Goal: Answer question/provide support: Share knowledge or assist other users

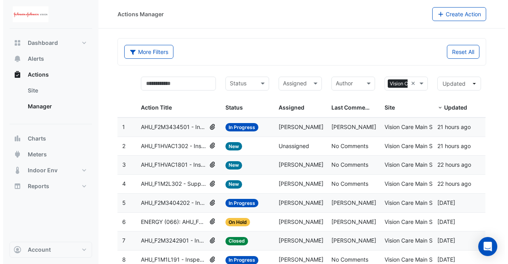
scroll to position [55, 0]
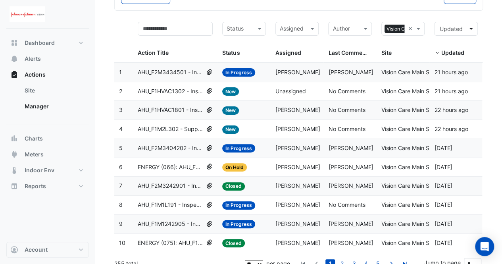
click at [172, 108] on span "AHU_F1HVAC1801 - Inspect Damper Overrides" at bounding box center [170, 110] width 65 height 9
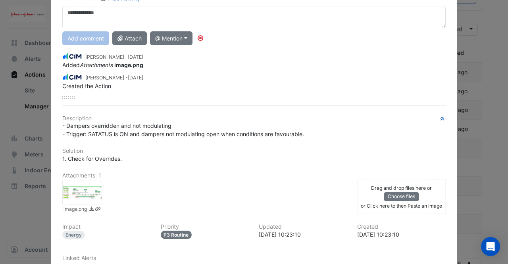
scroll to position [71, 0]
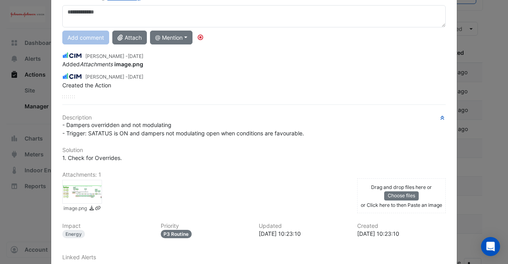
click at [88, 192] on div at bounding box center [82, 192] width 40 height 24
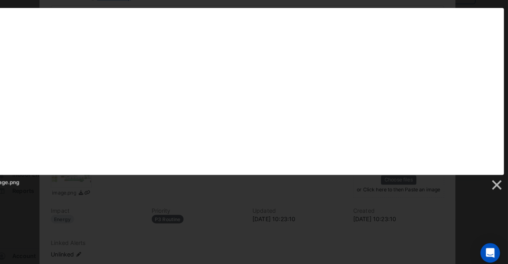
scroll to position [55, 0]
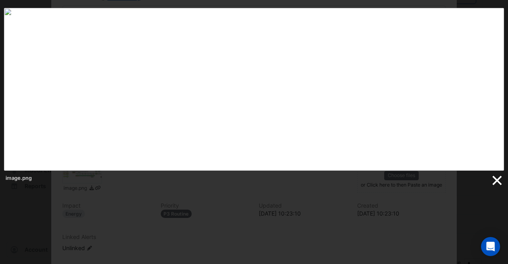
click at [498, 182] on link at bounding box center [497, 181] width 12 height 12
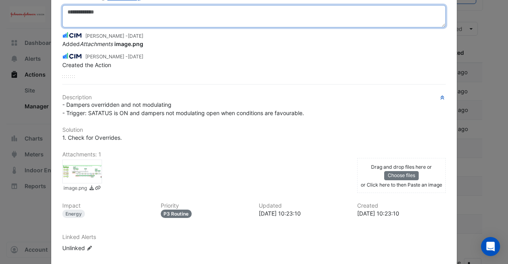
click at [135, 21] on textarea at bounding box center [254, 16] width 384 height 22
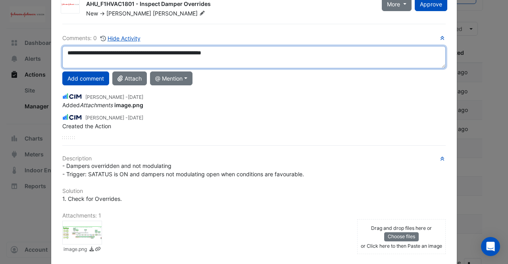
scroll to position [27, 0]
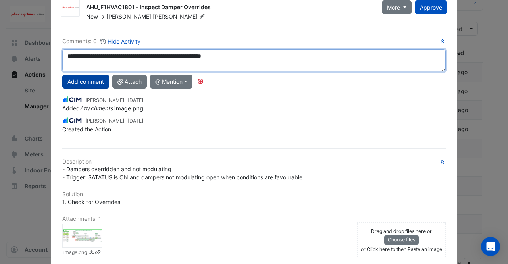
type textarea "**********"
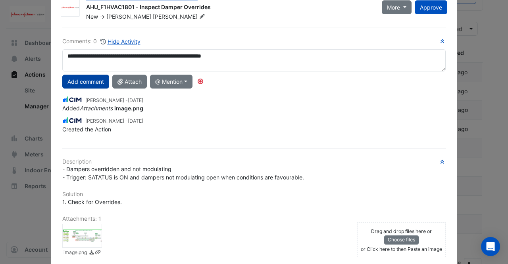
click at [84, 81] on button "Add comment" at bounding box center [85, 82] width 47 height 14
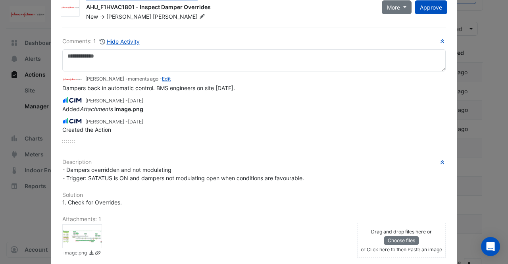
scroll to position [0, 0]
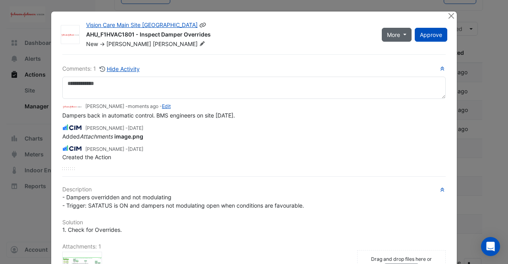
click at [402, 35] on button "More" at bounding box center [397, 35] width 30 height 14
click at [301, 44] on div "New -> Frank McGuire" at bounding box center [229, 44] width 288 height 8
click at [394, 37] on span "More" at bounding box center [393, 35] width 13 height 8
click at [400, 33] on button "More" at bounding box center [397, 35] width 30 height 14
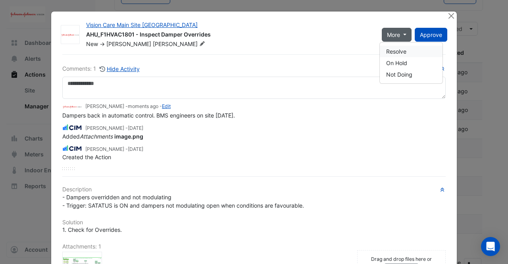
click at [396, 56] on button "Resolve" at bounding box center [411, 52] width 63 height 12
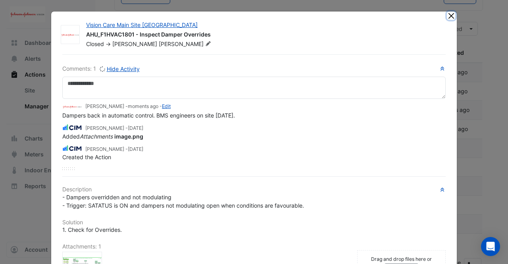
click at [450, 16] on button "Close" at bounding box center [451, 16] width 8 height 8
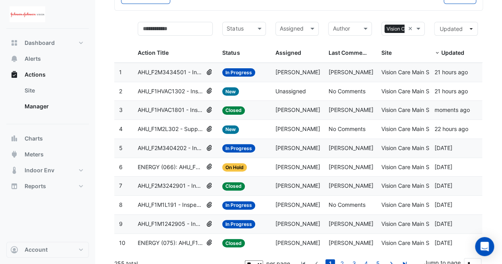
click at [182, 125] on span "AHU_F1M2L302 - Supply Air Temperature Poor Control" at bounding box center [170, 129] width 65 height 9
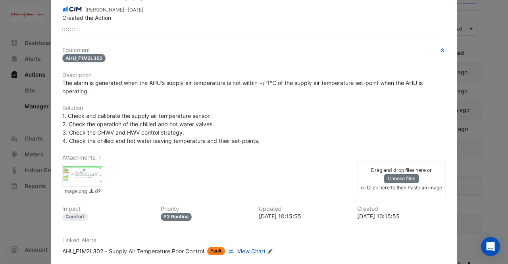
scroll to position [160, 0]
click at [80, 168] on div at bounding box center [82, 174] width 40 height 24
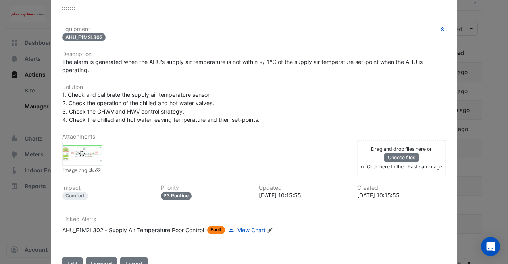
scroll to position [140, 0]
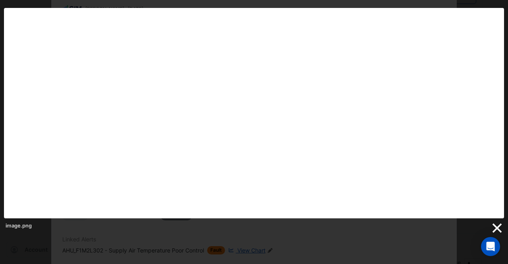
click at [496, 227] on link at bounding box center [497, 228] width 12 height 12
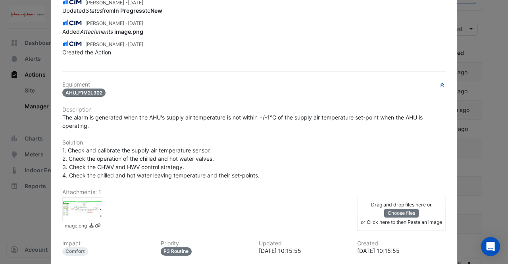
scroll to position [0, 0]
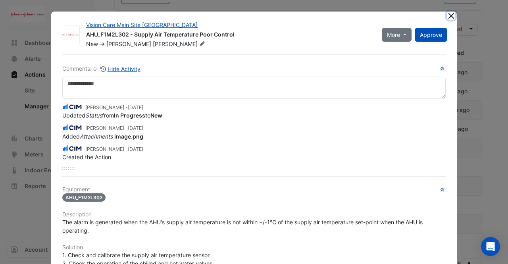
click at [450, 14] on button "Close" at bounding box center [451, 16] width 8 height 8
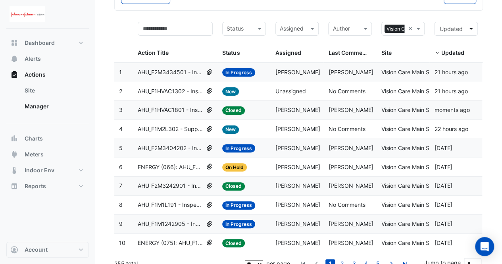
click at [179, 91] on span "AHU_F1HVAC1302 - Inspect Recirc Damper Operation" at bounding box center [170, 91] width 65 height 9
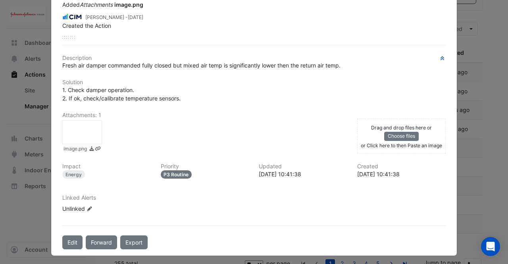
click at [89, 125] on div at bounding box center [82, 132] width 40 height 24
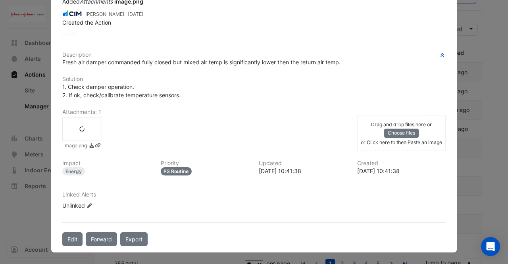
scroll to position [111, 0]
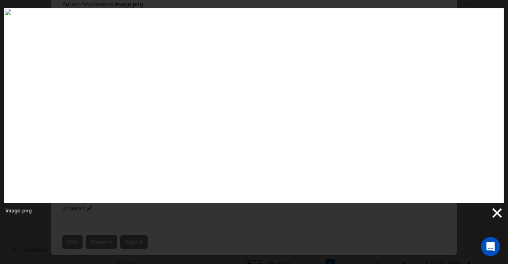
click at [498, 209] on link at bounding box center [497, 213] width 12 height 12
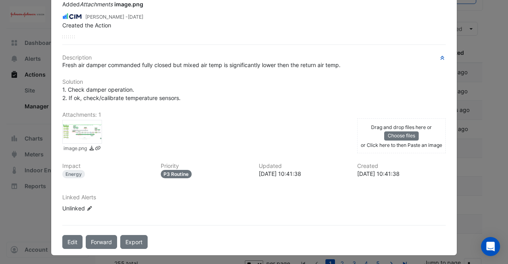
scroll to position [0, 0]
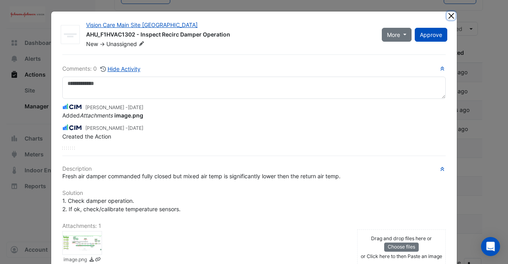
click at [451, 14] on button "Close" at bounding box center [451, 16] width 8 height 8
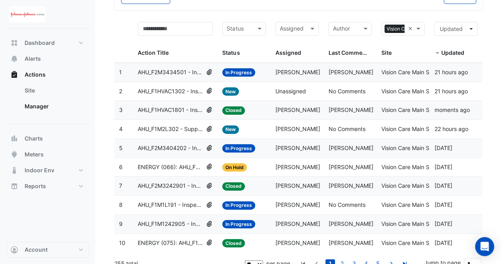
click at [271, 68] on datatable-body-cell "Assigned: Frank McGuire" at bounding box center [297, 72] width 53 height 19
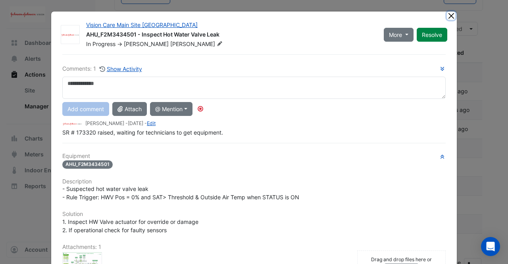
click at [449, 14] on button "Close" at bounding box center [451, 16] width 8 height 8
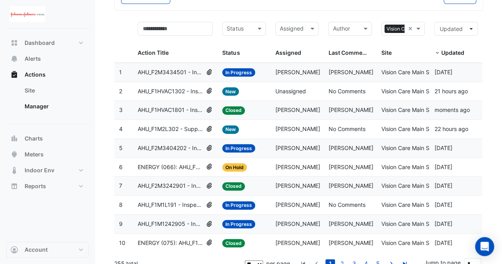
click at [186, 202] on span "AHU_F1M1L191 - Inspect Exhaust Air Fan Override On" at bounding box center [170, 205] width 65 height 9
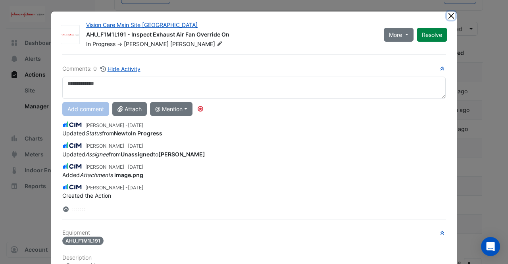
click at [449, 16] on button "Close" at bounding box center [451, 16] width 8 height 8
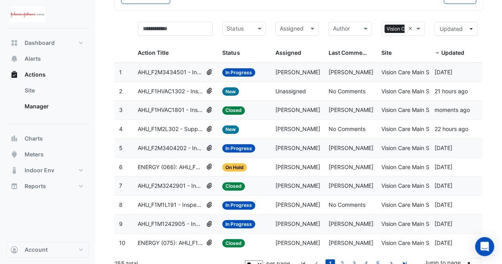
click at [266, 55] on datatable-header-cell "Status Status" at bounding box center [244, 40] width 53 height 46
click at [177, 72] on span "AHU_F2M3434501 - Inspect Hot Water Valve Leak" at bounding box center [170, 72] width 65 height 9
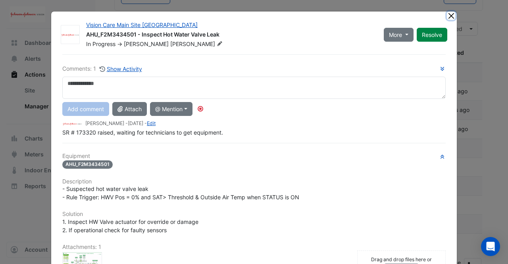
click at [449, 15] on button "Close" at bounding box center [451, 16] width 8 height 8
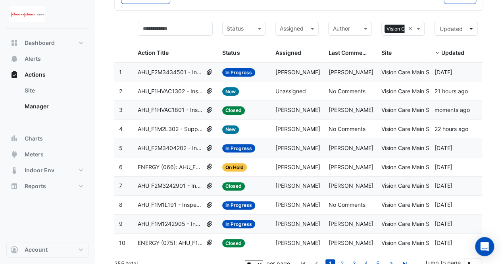
click at [190, 222] on span "AHU_F1M1242905 - Inspect Hot Valve Leakage" at bounding box center [170, 224] width 65 height 9
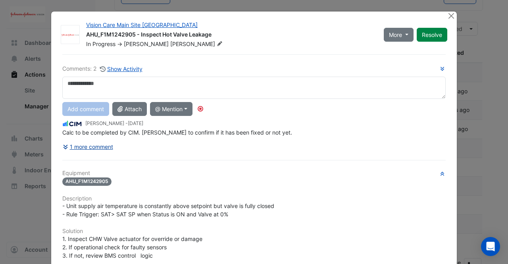
click at [91, 143] on button "1 more comment" at bounding box center [87, 147] width 51 height 14
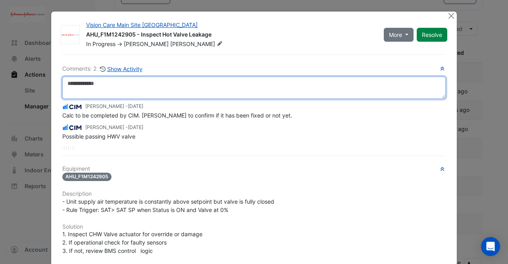
click at [122, 79] on textarea at bounding box center [254, 88] width 384 height 22
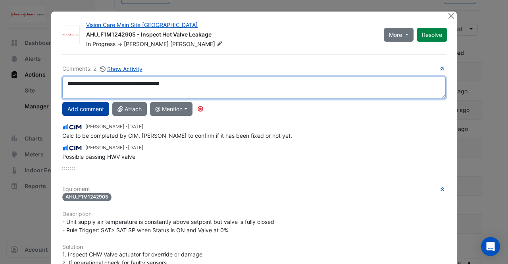
type textarea "**********"
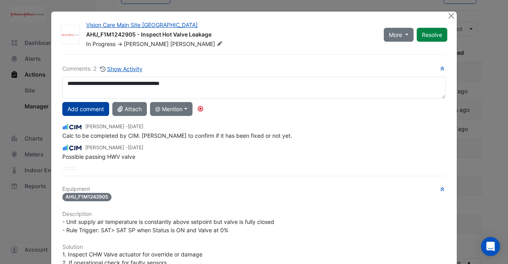
click at [97, 110] on button "Add comment" at bounding box center [85, 109] width 47 height 14
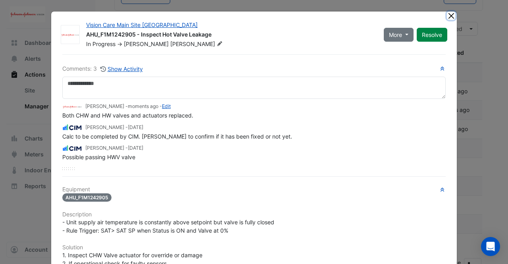
click at [447, 16] on button "Close" at bounding box center [451, 16] width 8 height 8
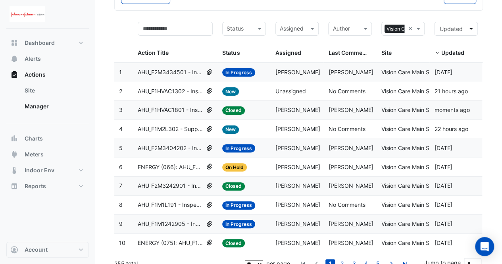
click at [180, 209] on datatable-body-cell "Action Title: AHU_F1M1L191 - Inspect Exhaust Air Fan Override On" at bounding box center [175, 205] width 85 height 19
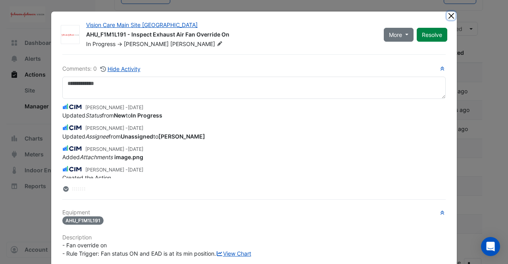
click at [447, 15] on button "Close" at bounding box center [451, 16] width 8 height 8
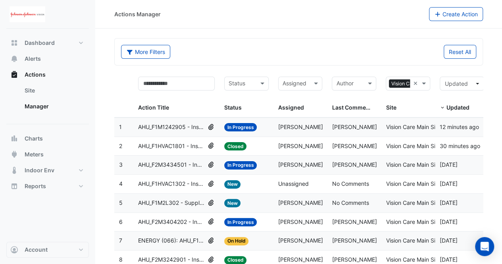
click at [189, 164] on span "AHU_F2M3434501 - Inspect Hot Water Valve Leak" at bounding box center [171, 164] width 67 height 9
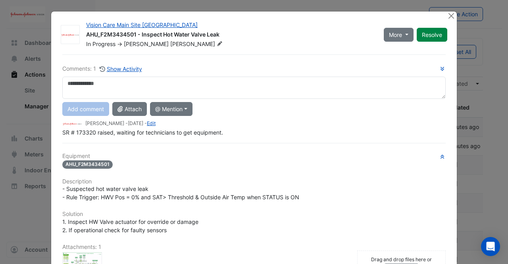
click at [452, 10] on ngb-modal-window "Vision Care Main Site Limerick AHU_F2M3434501 - Inspect Hot Water Valve Leak In…" at bounding box center [254, 132] width 508 height 264
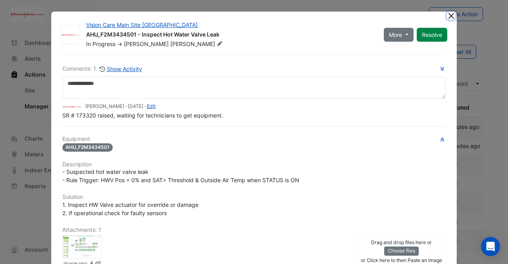
click at [450, 13] on button "Close" at bounding box center [451, 16] width 8 height 8
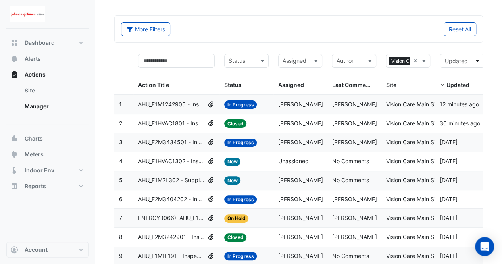
scroll to position [27, 0]
